Goal: Task Accomplishment & Management: Complete application form

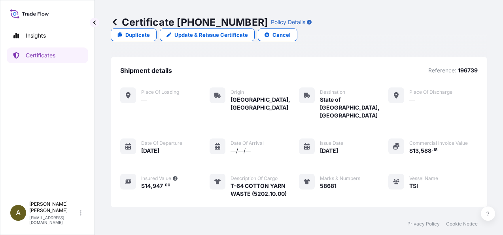
scroll to position [114, 0]
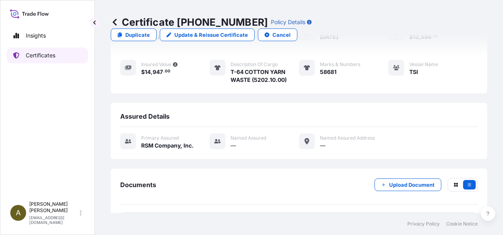
click at [36, 60] on link "Certificates" at bounding box center [47, 55] width 81 height 16
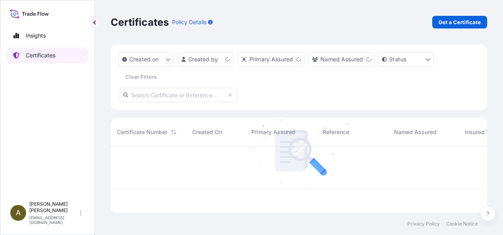
scroll to position [65, 370]
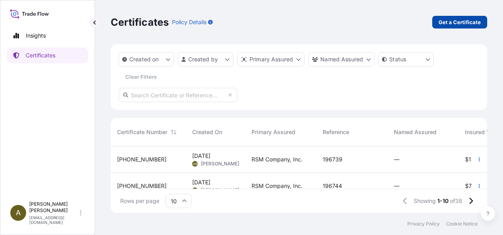
click at [459, 24] on p "Get a Certificate" at bounding box center [459, 22] width 42 height 8
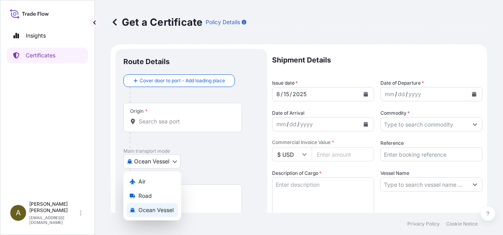
click at [175, 160] on body "Insights Certificates A [PERSON_NAME] [PERSON_NAME][EMAIL_ADDRESS][DOMAIN_NAME]…" at bounding box center [251, 117] width 503 height 235
click at [140, 198] on span "Road" at bounding box center [144, 196] width 13 height 8
select select "Road"
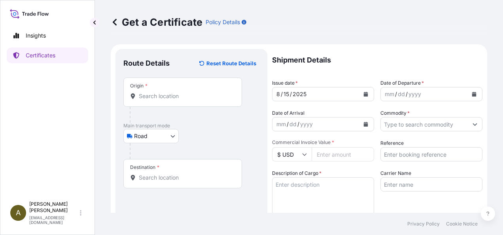
click at [158, 90] on div "Origin *" at bounding box center [182, 91] width 119 height 29
click at [158, 92] on input "Origin *" at bounding box center [185, 96] width 93 height 8
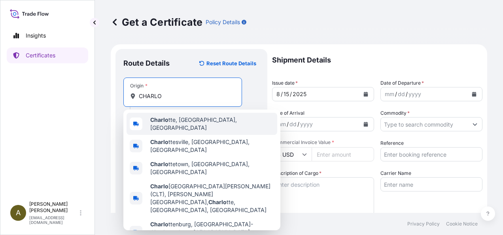
click at [183, 123] on span "Charlo tte, [GEOGRAPHIC_DATA], [GEOGRAPHIC_DATA]" at bounding box center [212, 124] width 124 height 16
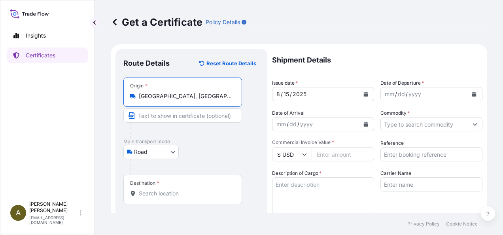
type input "[GEOGRAPHIC_DATA], [GEOGRAPHIC_DATA], [GEOGRAPHIC_DATA]"
click at [153, 188] on div "Destination *" at bounding box center [182, 189] width 119 height 29
click at [153, 189] on input "Destination *" at bounding box center [185, 193] width 93 height 8
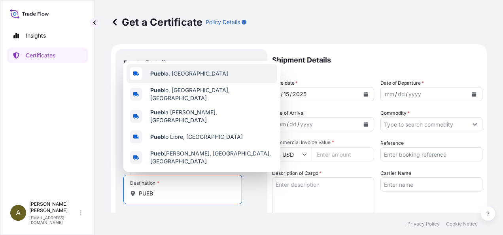
click at [195, 79] on div "Pueb la, [GEOGRAPHIC_DATA]" at bounding box center [201, 73] width 151 height 19
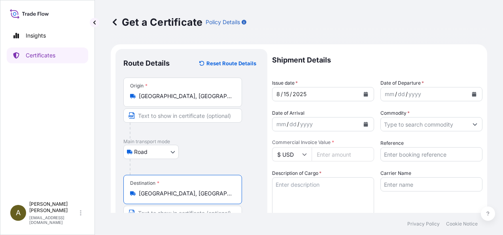
type input "[GEOGRAPHIC_DATA], [GEOGRAPHIC_DATA]"
click at [467, 94] on button "Calendar" at bounding box center [473, 94] width 13 height 13
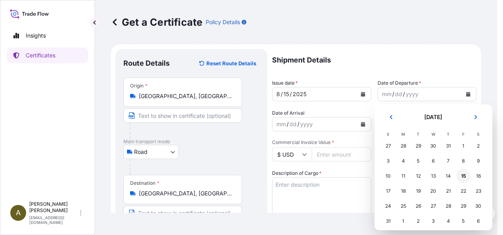
click at [463, 176] on div "15" at bounding box center [463, 176] width 14 height 14
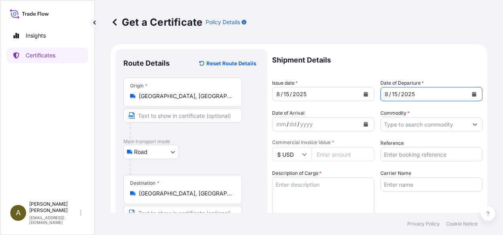
click at [386, 124] on input "Commodity *" at bounding box center [423, 124] width 87 height 14
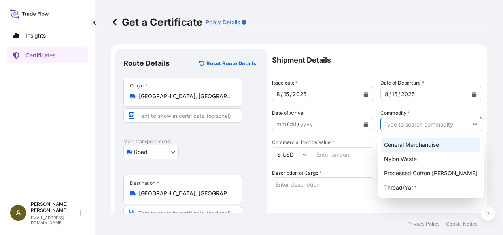
click at [423, 144] on div "General Merchandise" at bounding box center [430, 144] width 100 height 14
type input "General Merchandise"
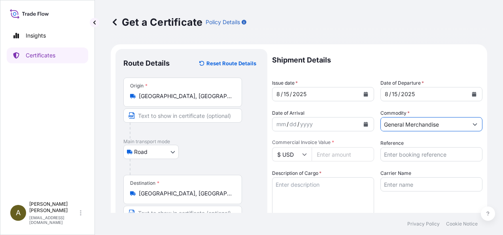
click at [343, 153] on input "Commercial Invoice Value *" at bounding box center [342, 154] width 62 height 14
type input "8408.17"
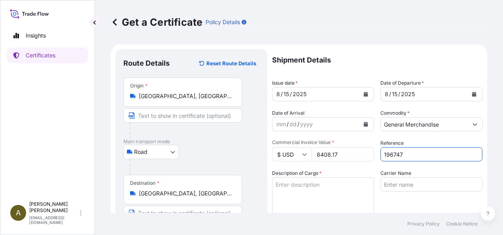
type input "196747"
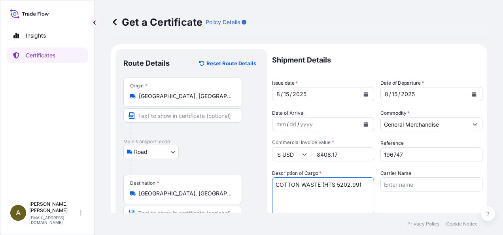
type textarea "COTTON WASTE (HTS 5202.99)"
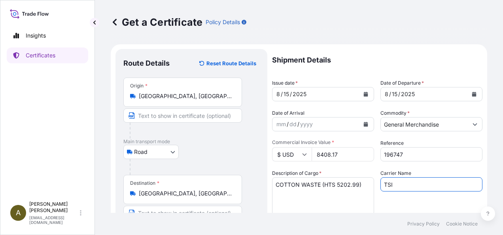
type input "TSI"
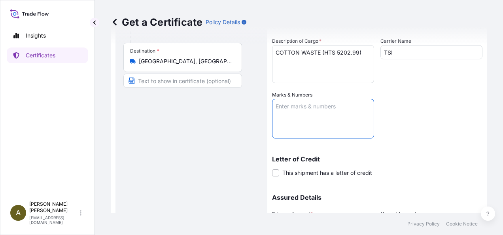
click at [281, 114] on textarea "Marks & Numbers" at bounding box center [323, 119] width 102 height 40
type textarea "59050"
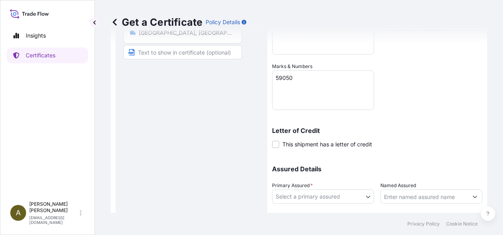
scroll to position [209, 0]
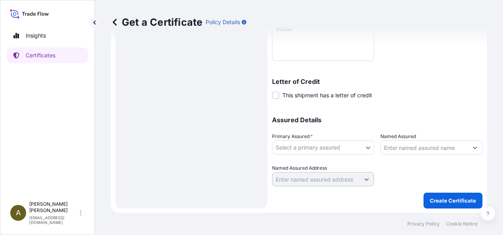
click at [363, 145] on body "Insights Certificates A [PERSON_NAME] [PERSON_NAME][EMAIL_ADDRESS][DOMAIN_NAME]…" at bounding box center [251, 117] width 503 height 235
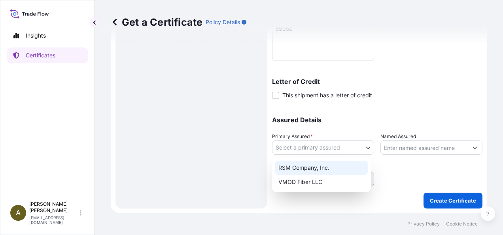
click at [320, 168] on div "RSM Company, Inc." at bounding box center [321, 167] width 92 height 14
select select "31552"
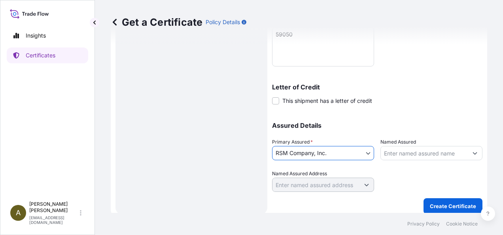
scroll to position [200, 0]
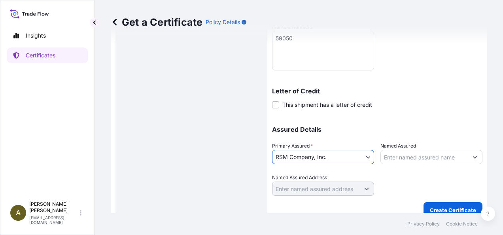
click at [473, 156] on icon "Show suggestions" at bounding box center [475, 157] width 4 height 2
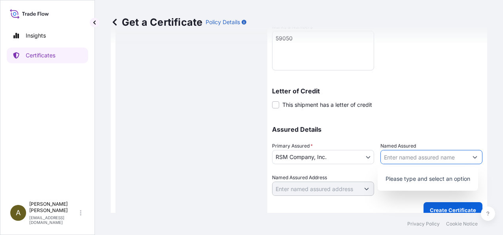
click at [445, 105] on div "Letter of Credit This shipment has a letter of credit Letter of credit * Letter…" at bounding box center [377, 98] width 210 height 21
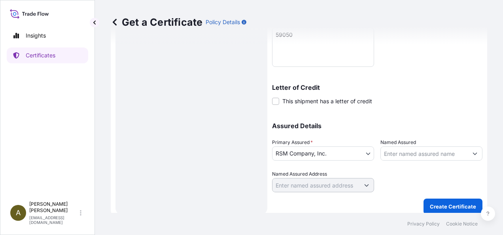
scroll to position [209, 0]
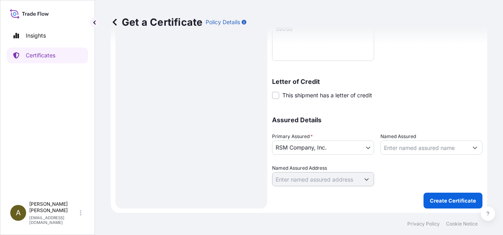
click at [444, 199] on p "Create Certificate" at bounding box center [452, 200] width 46 height 8
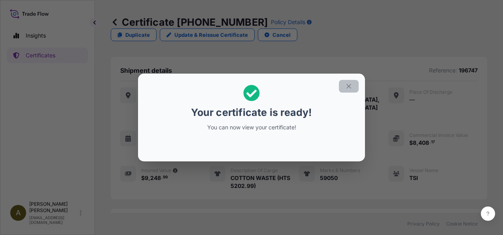
click at [348, 87] on icon "button" at bounding box center [348, 86] width 4 height 4
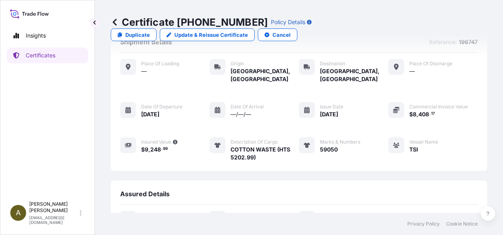
scroll to position [114, 0]
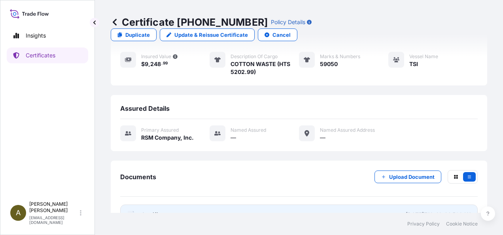
click at [186, 204] on link "PDF Certificate [DATE]T18:42:44.508411" at bounding box center [298, 214] width 357 height 21
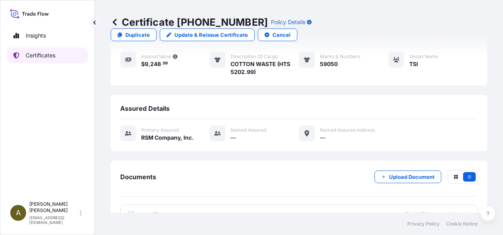
click at [45, 54] on p "Certificates" at bounding box center [41, 55] width 30 height 8
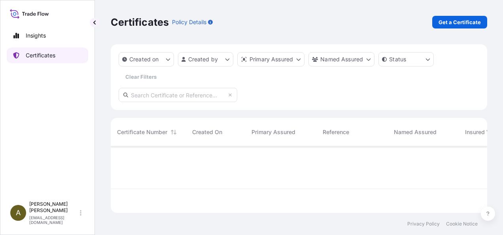
scroll to position [65, 370]
click at [463, 21] on p "Get a Certificate" at bounding box center [459, 22] width 42 height 8
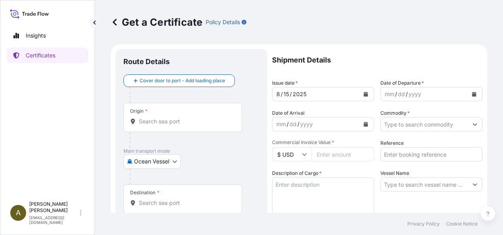
click at [177, 162] on body "Insights Certificates A [PERSON_NAME] [PERSON_NAME][EMAIL_ADDRESS][DOMAIN_NAME]…" at bounding box center [251, 117] width 503 height 235
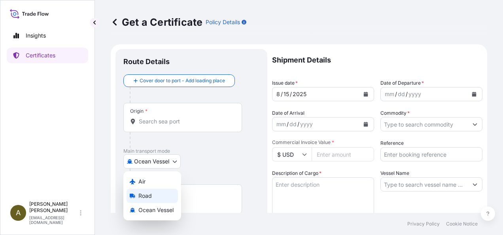
click at [145, 195] on span "Road" at bounding box center [144, 196] width 13 height 8
select select "Road"
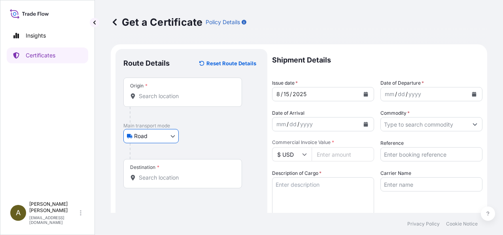
click at [162, 99] on input "Origin *" at bounding box center [185, 96] width 93 height 8
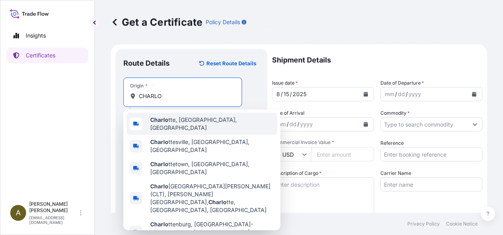
click at [173, 124] on span "Charlo tte, [GEOGRAPHIC_DATA], [GEOGRAPHIC_DATA]" at bounding box center [212, 124] width 124 height 16
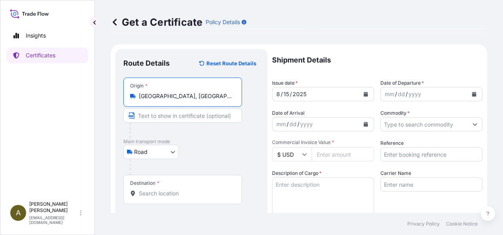
type input "[GEOGRAPHIC_DATA], [GEOGRAPHIC_DATA], [GEOGRAPHIC_DATA]"
click at [157, 182] on span "*" at bounding box center [158, 183] width 2 height 6
click at [157, 189] on input "Destination *" at bounding box center [185, 193] width 93 height 8
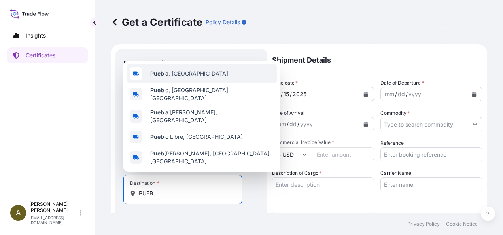
click at [183, 77] on span "Pueb la, [GEOGRAPHIC_DATA]" at bounding box center [189, 74] width 78 height 8
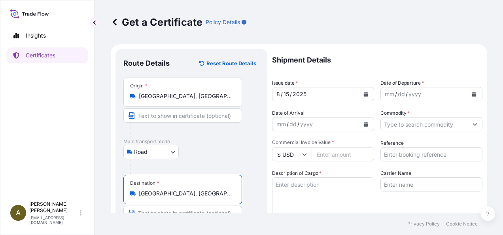
type input "[GEOGRAPHIC_DATA], [GEOGRAPHIC_DATA]"
click at [472, 94] on icon "Calendar" at bounding box center [474, 94] width 4 height 5
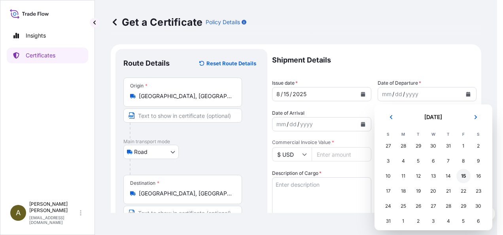
click at [463, 176] on div "15" at bounding box center [463, 176] width 14 height 14
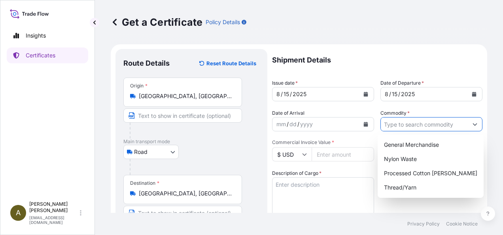
click at [422, 123] on input "Commodity *" at bounding box center [423, 124] width 87 height 14
click at [426, 141] on div "General Merchandise" at bounding box center [430, 144] width 100 height 14
type input "General Merchandise"
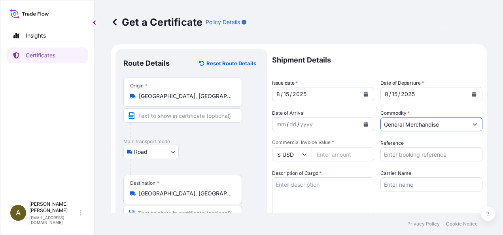
click at [320, 153] on input "Commercial Invoice Value *" at bounding box center [342, 154] width 62 height 14
type input "10106.86"
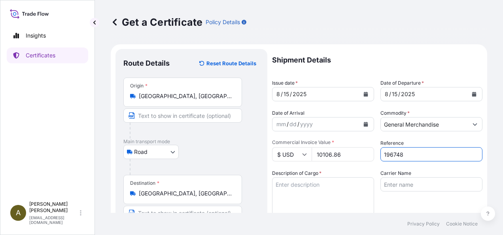
type input "196748"
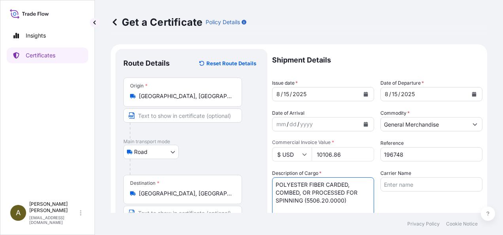
type textarea "POLYESTER FIBER CARDED, COMBED, OR PROCESSED FOR SPINNING (5506.20.0000)"
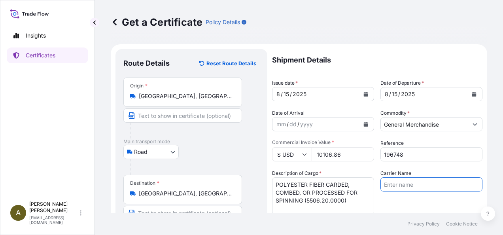
click at [400, 186] on input "Carrier Name" at bounding box center [431, 184] width 102 height 14
type input "THR INTERNATIONAL"
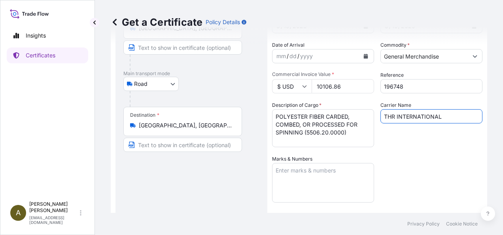
scroll to position [69, 0]
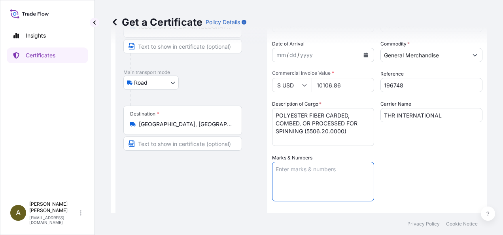
click at [309, 180] on textarea "Marks & Numbers" at bounding box center [323, 182] width 102 height 40
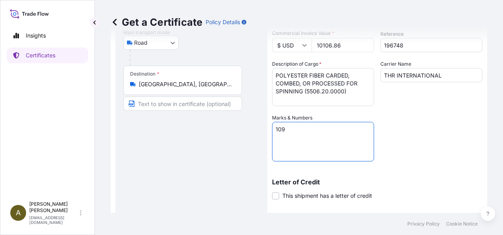
scroll to position [209, 0]
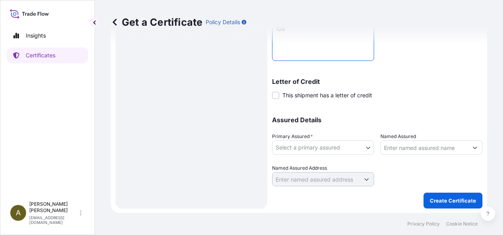
type textarea "109"
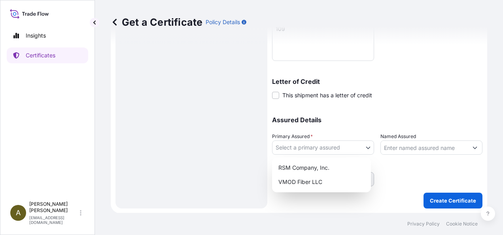
click at [364, 144] on body "Insights Certificates A [PERSON_NAME] [PERSON_NAME][EMAIL_ADDRESS][DOMAIN_NAME]…" at bounding box center [251, 117] width 503 height 235
click at [326, 170] on div "RSM Company, Inc." at bounding box center [321, 167] width 92 height 14
select select "31552"
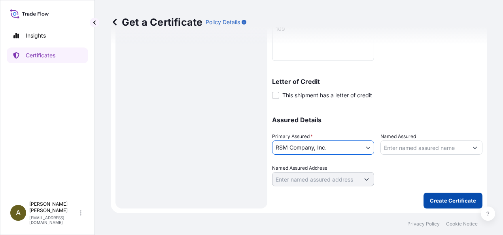
click at [433, 201] on p "Create Certificate" at bounding box center [452, 200] width 46 height 8
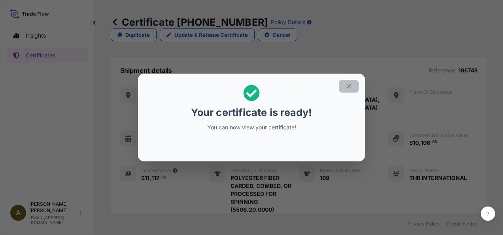
click at [348, 87] on icon "button" at bounding box center [348, 86] width 4 height 4
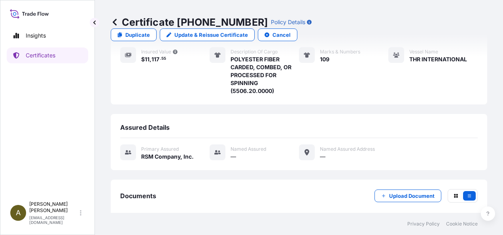
scroll to position [137, 0]
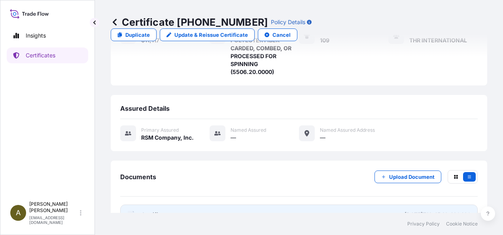
click at [231, 204] on link "PDF Certificate [DATE]T18:45:16.460460" at bounding box center [298, 214] width 357 height 21
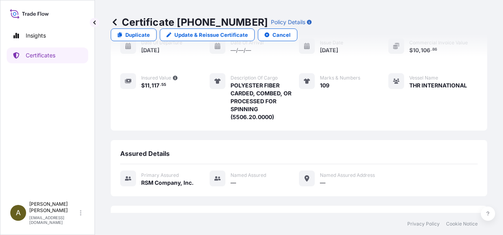
scroll to position [88, 0]
